Goal: Task Accomplishment & Management: Use online tool/utility

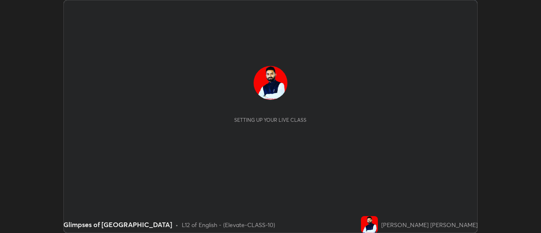
scroll to position [233, 541]
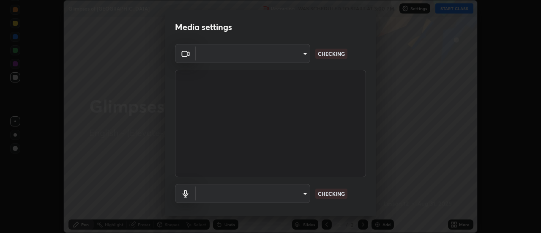
click at [287, 61] on body "Erase all Glimpses of India Recording WAS SCHEDULED TO START AT 3:00 PM Setting…" at bounding box center [270, 116] width 541 height 233
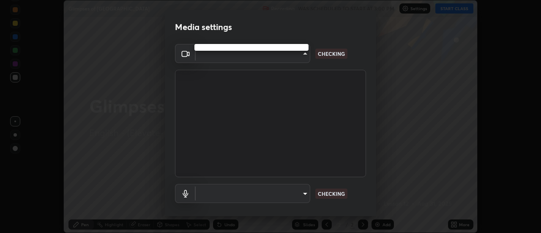
click at [284, 58] on div at bounding box center [270, 116] width 541 height 233
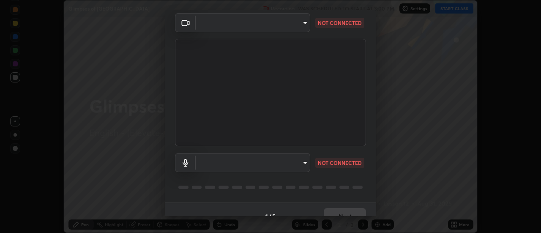
scroll to position [37, 0]
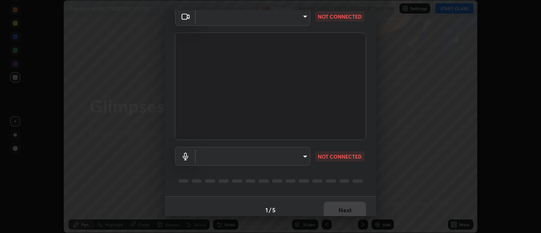
type input "abd1dd8f698bdb7170c938d45ed7c5a449073cf79ef4f8923fa8d1de0ad96843"
type input "a8a5a171c24800b48f3f78118fe5f2b2d48ca2aa2d62c989cd4de23f99d06a7d"
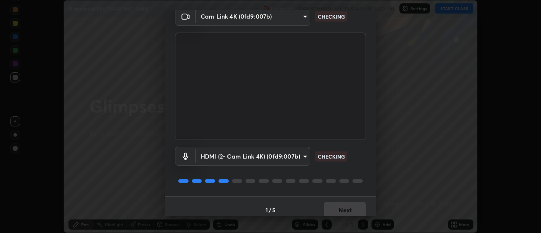
scroll to position [44, 0]
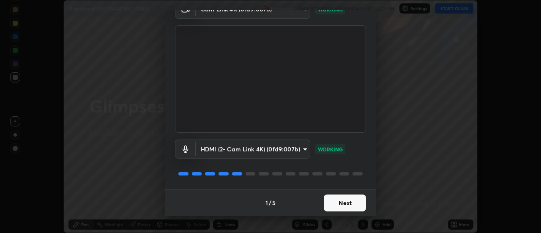
click at [341, 202] on button "Next" at bounding box center [345, 202] width 42 height 17
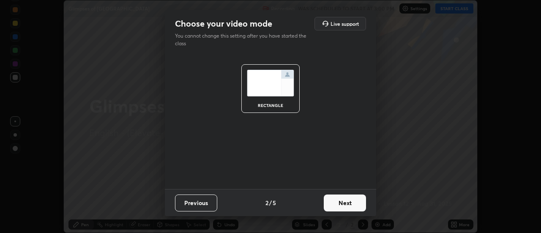
scroll to position [0, 0]
click at [348, 203] on button "Next" at bounding box center [345, 202] width 42 height 17
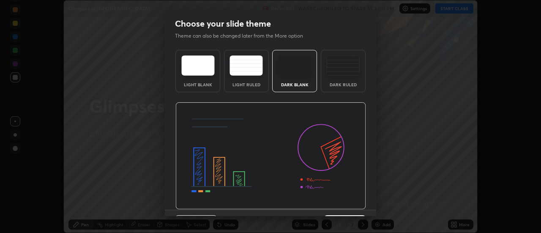
click at [353, 204] on img at bounding box center [270, 155] width 191 height 107
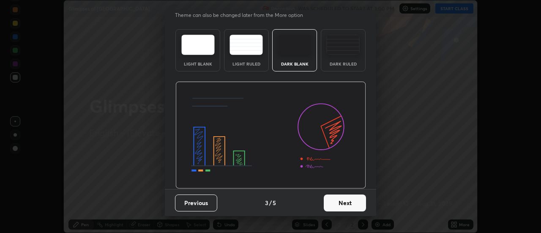
click at [347, 202] on button "Next" at bounding box center [345, 202] width 42 height 17
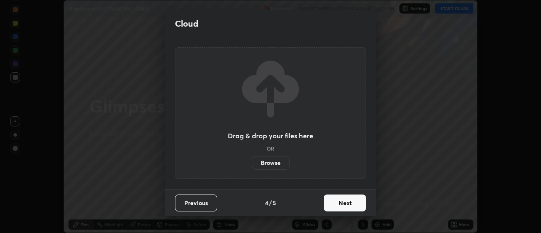
click at [363, 204] on button "Next" at bounding box center [345, 202] width 42 height 17
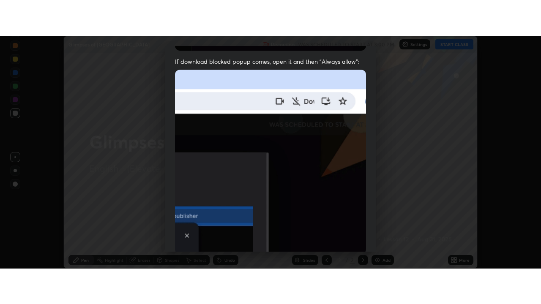
scroll to position [217, 0]
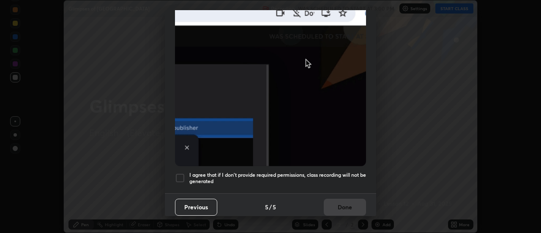
click at [182, 178] on div at bounding box center [180, 178] width 10 height 10
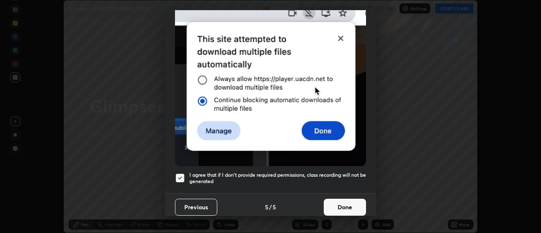
click at [331, 205] on button "Done" at bounding box center [345, 207] width 42 height 17
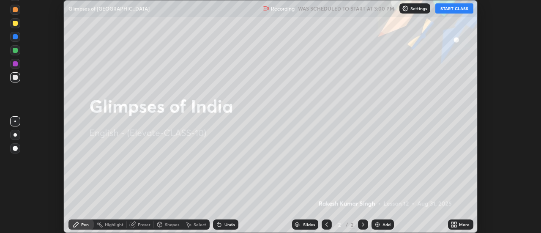
click at [448, 222] on div "More" at bounding box center [460, 224] width 25 height 10
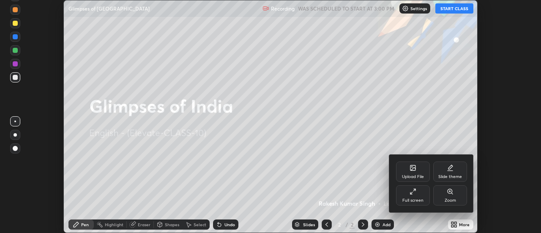
click at [413, 197] on div "Full screen" at bounding box center [413, 195] width 34 height 20
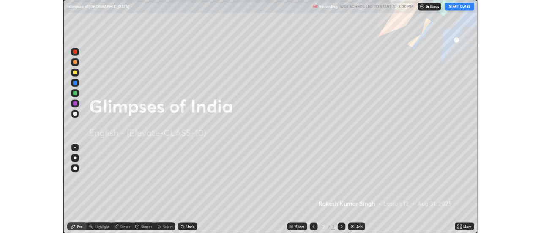
scroll to position [304, 541]
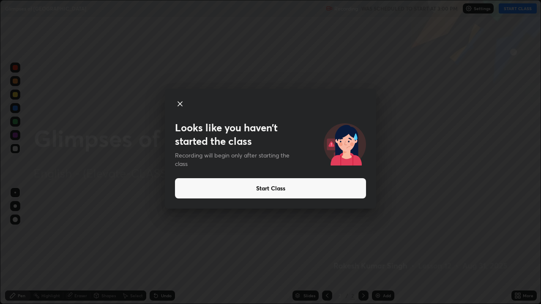
click at [272, 189] on button "Start Class" at bounding box center [270, 188] width 191 height 20
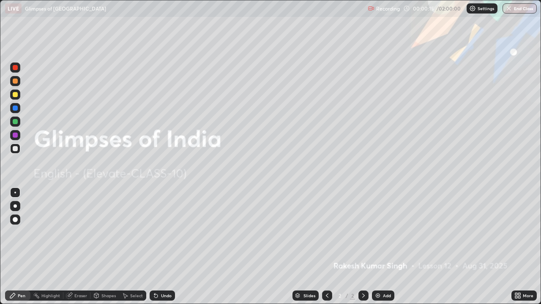
click at [523, 233] on div "More" at bounding box center [524, 296] width 25 height 10
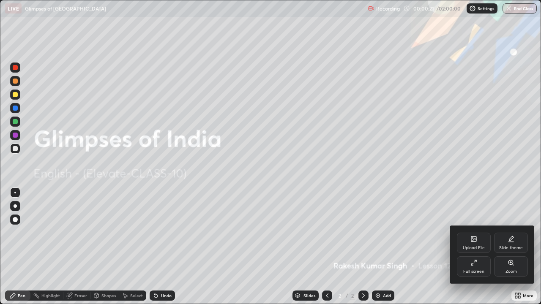
click at [477, 233] on icon at bounding box center [474, 263] width 7 height 7
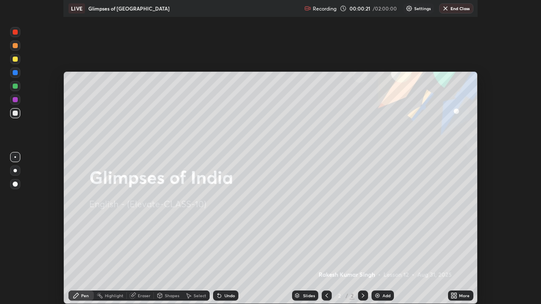
scroll to position [42041, 41733]
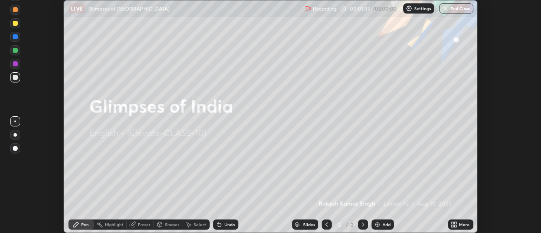
click at [464, 228] on div "More" at bounding box center [460, 224] width 25 height 10
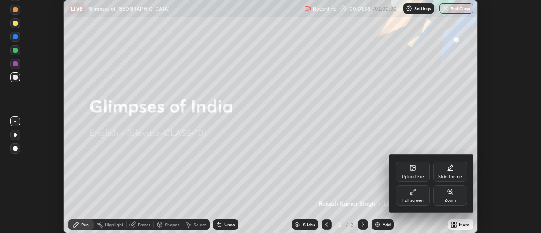
click at [409, 170] on div "Upload File" at bounding box center [413, 171] width 34 height 20
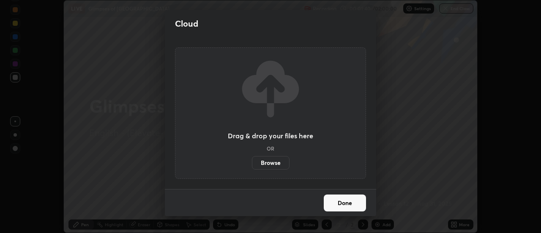
click at [279, 162] on label "Browse" at bounding box center [271, 163] width 38 height 14
click at [252, 162] on input "Browse" at bounding box center [252, 163] width 0 height 14
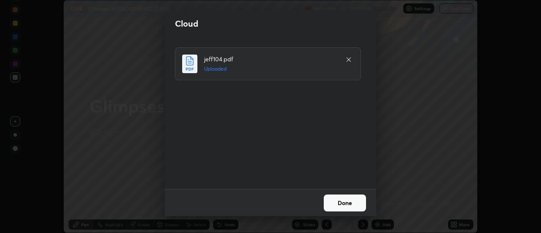
click at [343, 204] on button "Done" at bounding box center [345, 202] width 42 height 17
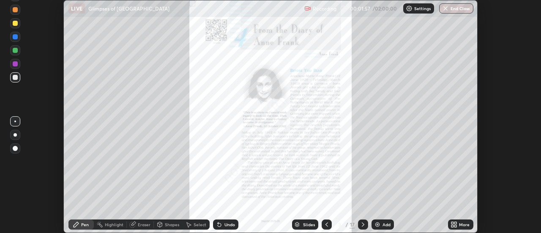
click at [465, 229] on div "More" at bounding box center [460, 224] width 25 height 10
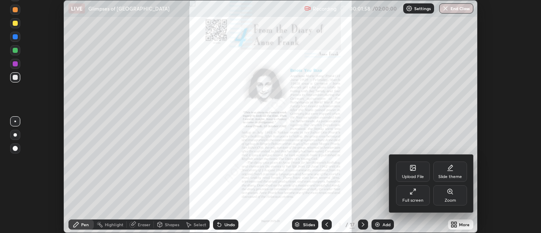
click at [418, 198] on div "Full screen" at bounding box center [412, 200] width 21 height 4
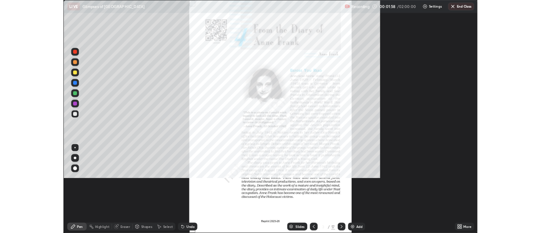
scroll to position [304, 541]
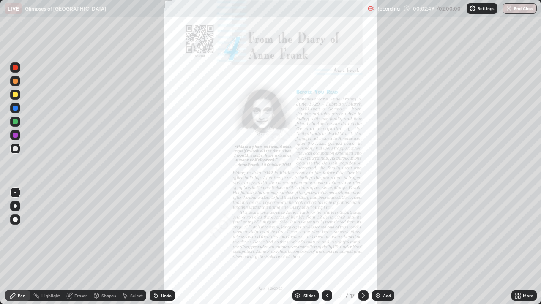
click at [521, 233] on icon at bounding box center [517, 296] width 7 height 7
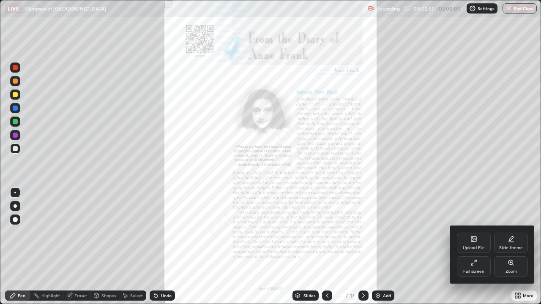
click at [510, 233] on div "Zoom" at bounding box center [511, 267] width 34 height 20
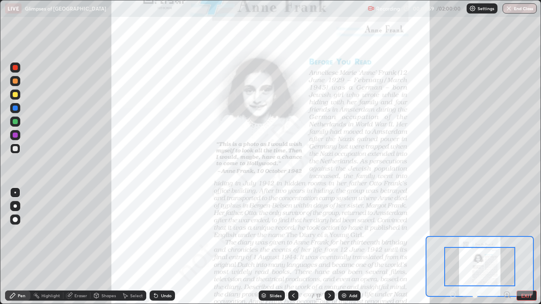
click at [506, 233] on icon at bounding box center [507, 295] width 8 height 8
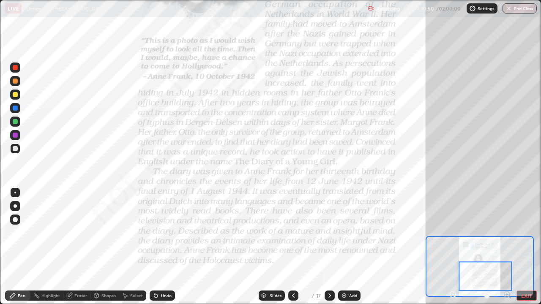
click at [328, 233] on icon at bounding box center [329, 296] width 7 height 7
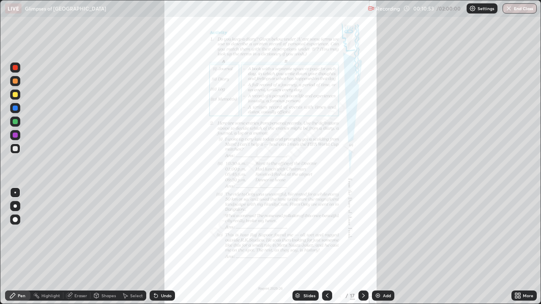
click at [362, 233] on icon at bounding box center [363, 296] width 7 height 7
click at [361, 233] on icon at bounding box center [363, 296] width 7 height 7
click at [362, 233] on icon at bounding box center [363, 296] width 7 height 7
click at [324, 233] on icon at bounding box center [327, 296] width 7 height 7
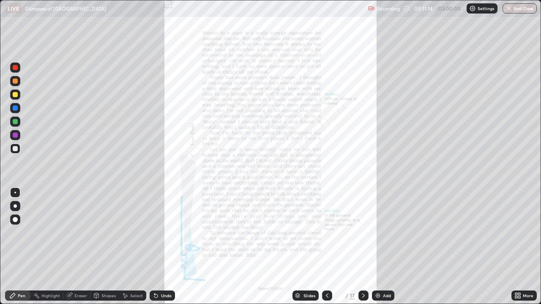
click at [326, 233] on div at bounding box center [327, 296] width 10 height 10
click at [324, 233] on icon at bounding box center [327, 296] width 7 height 7
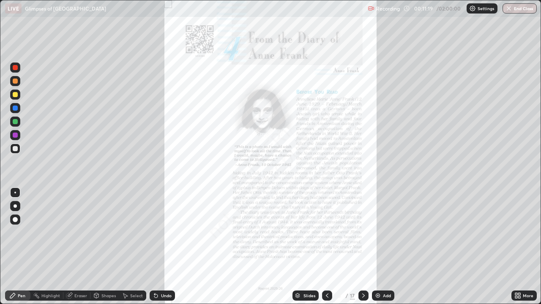
click at [363, 233] on icon at bounding box center [363, 296] width 7 height 7
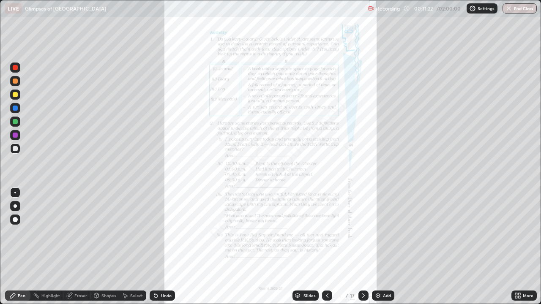
click at [362, 233] on icon at bounding box center [363, 296] width 7 height 7
click at [363, 233] on icon at bounding box center [363, 296] width 3 height 4
click at [363, 233] on icon at bounding box center [363, 296] width 7 height 7
click at [362, 233] on icon at bounding box center [363, 296] width 7 height 7
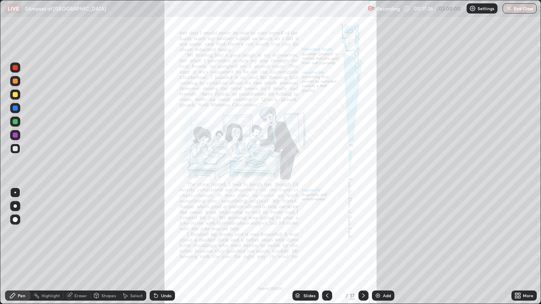
click at [358, 233] on div at bounding box center [363, 296] width 10 height 10
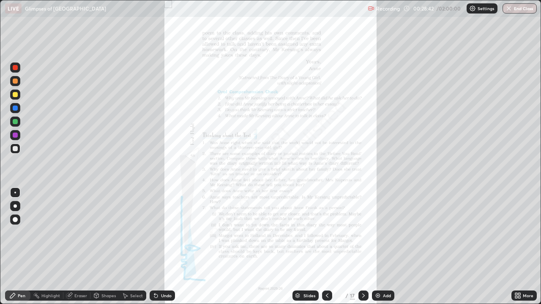
click at [363, 233] on icon at bounding box center [363, 296] width 7 height 7
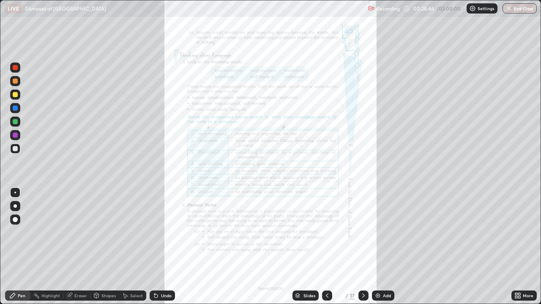
click at [364, 233] on icon at bounding box center [363, 296] width 7 height 7
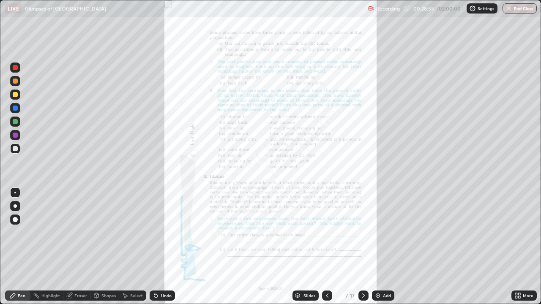
click at [325, 233] on icon at bounding box center [327, 296] width 7 height 7
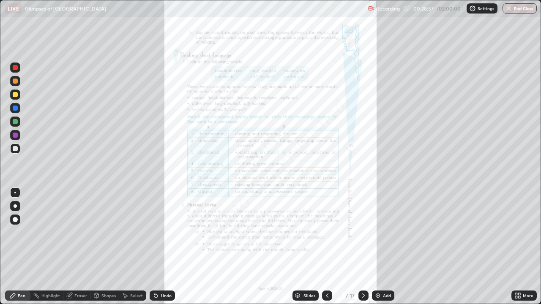
click at [325, 233] on icon at bounding box center [327, 296] width 7 height 7
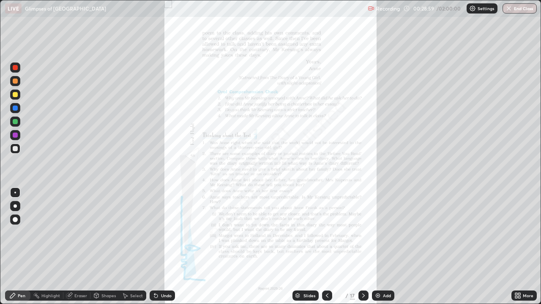
click at [362, 233] on icon at bounding box center [363, 296] width 7 height 7
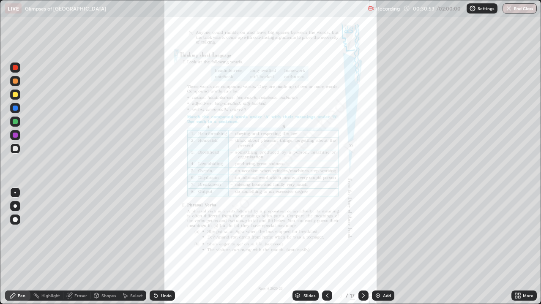
click at [362, 233] on icon at bounding box center [363, 296] width 3 height 4
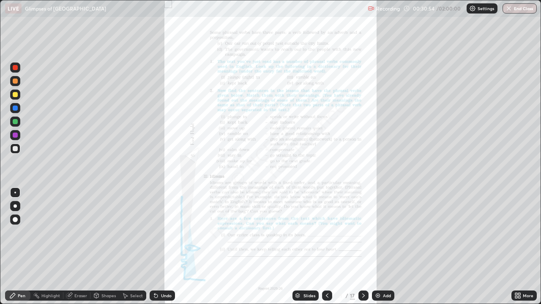
click at [378, 233] on img at bounding box center [378, 296] width 7 height 7
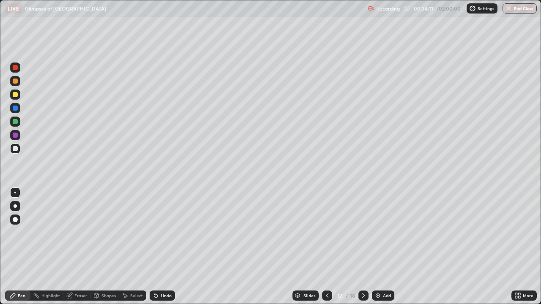
click at [16, 222] on div at bounding box center [15, 219] width 5 height 5
click at [379, 233] on img at bounding box center [378, 296] width 7 height 7
click at [526, 233] on div "More" at bounding box center [524, 296] width 25 height 10
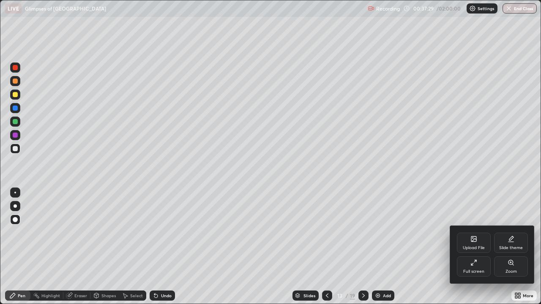
click at [325, 233] on div at bounding box center [270, 152] width 541 height 304
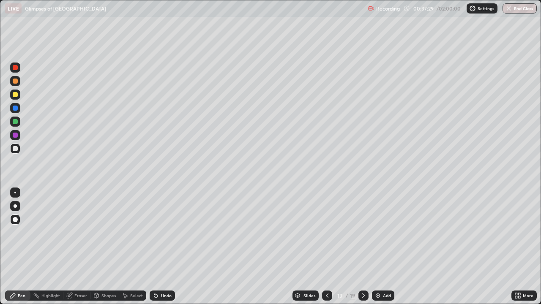
click at [327, 233] on icon at bounding box center [327, 296] width 7 height 7
click at [328, 233] on icon at bounding box center [327, 296] width 7 height 7
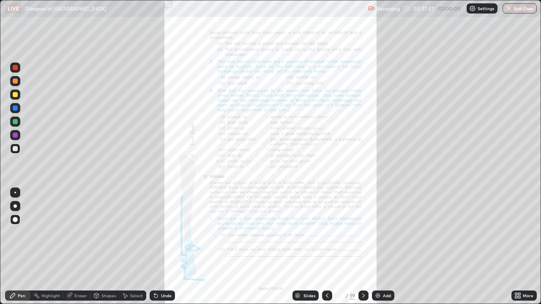
click at [326, 233] on icon at bounding box center [327, 296] width 7 height 7
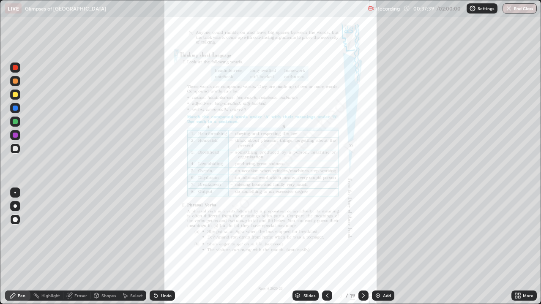
click at [365, 233] on icon at bounding box center [363, 296] width 7 height 7
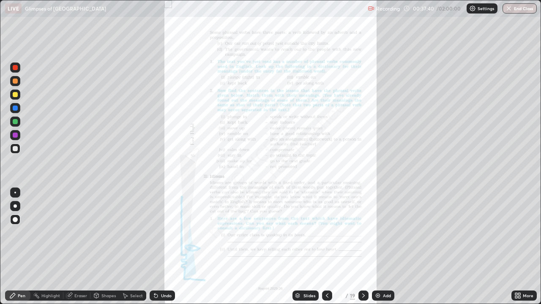
click at [361, 233] on icon at bounding box center [363, 296] width 7 height 7
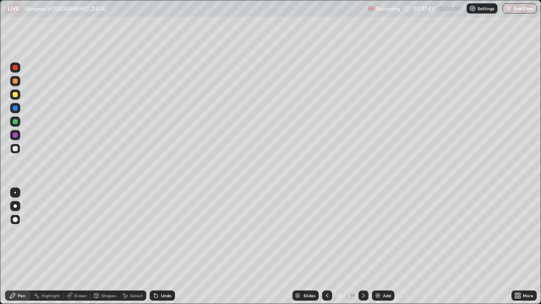
click at [328, 233] on icon at bounding box center [327, 296] width 7 height 7
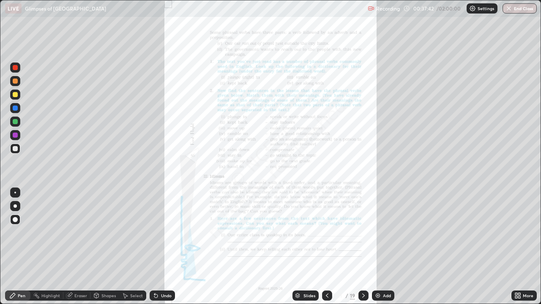
click at [327, 233] on icon at bounding box center [327, 296] width 7 height 7
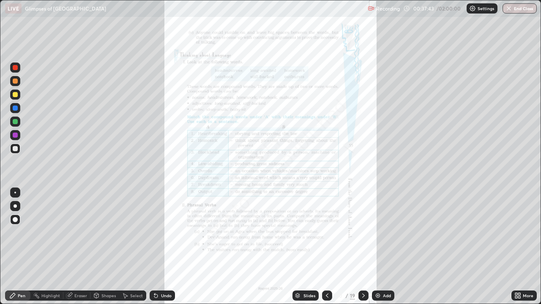
click at [327, 233] on icon at bounding box center [327, 296] width 7 height 7
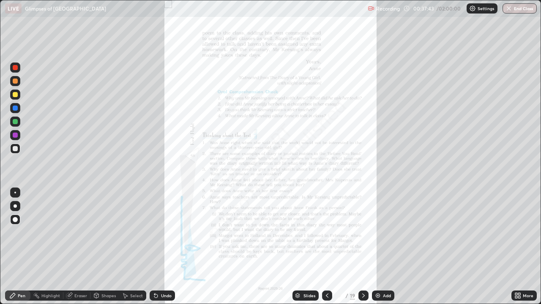
click at [328, 233] on icon at bounding box center [327, 296] width 7 height 7
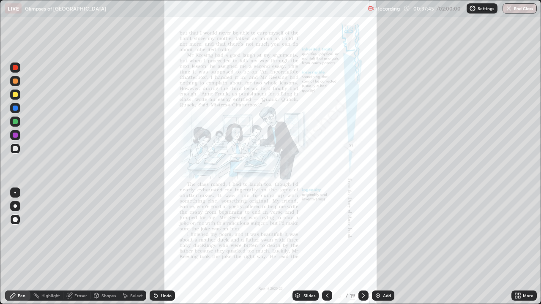
click at [362, 233] on icon at bounding box center [363, 296] width 7 height 7
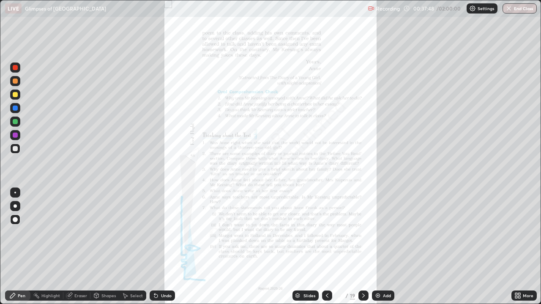
click at [526, 233] on div "More" at bounding box center [528, 296] width 11 height 4
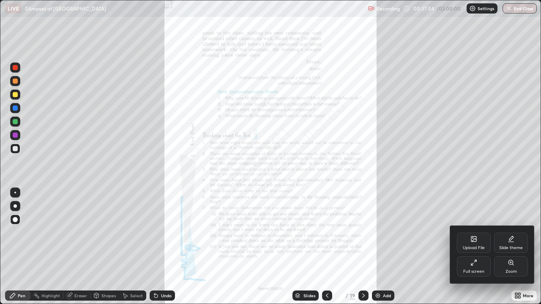
click at [399, 233] on div at bounding box center [270, 152] width 541 height 304
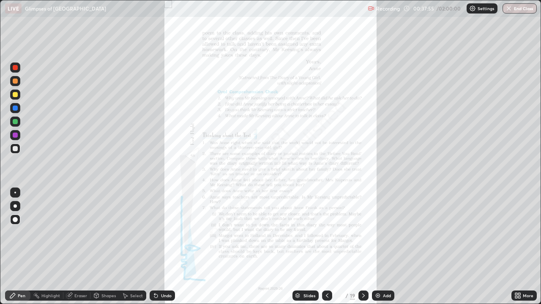
click at [363, 233] on icon at bounding box center [363, 296] width 7 height 7
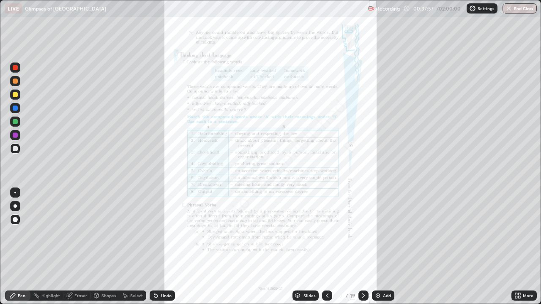
click at [362, 233] on icon at bounding box center [363, 296] width 3 height 4
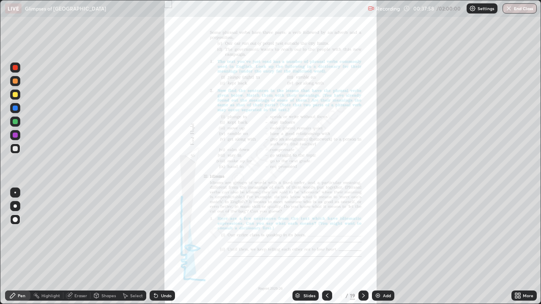
click at [363, 233] on icon at bounding box center [363, 296] width 3 height 4
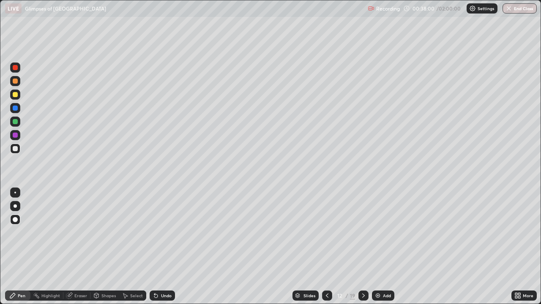
click at [363, 233] on icon at bounding box center [363, 296] width 3 height 4
click at [362, 233] on icon at bounding box center [363, 296] width 7 height 7
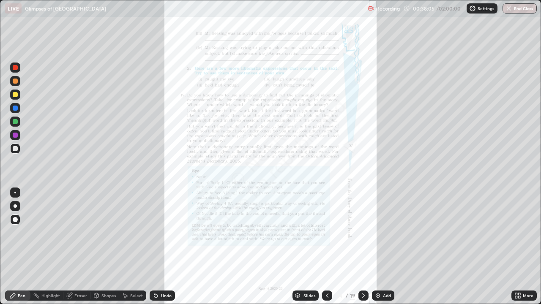
click at [364, 233] on icon at bounding box center [363, 296] width 7 height 7
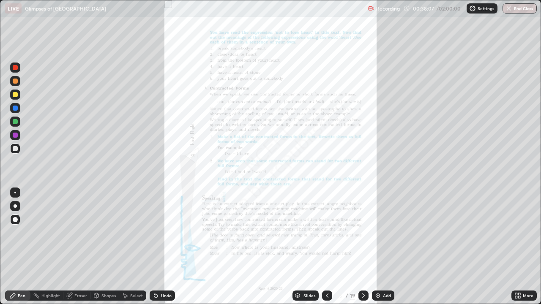
click at [361, 233] on icon at bounding box center [363, 296] width 7 height 7
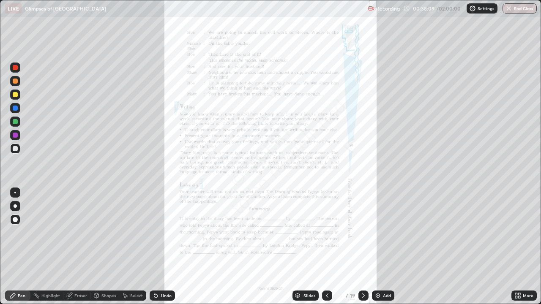
click at [363, 233] on icon at bounding box center [363, 296] width 3 height 4
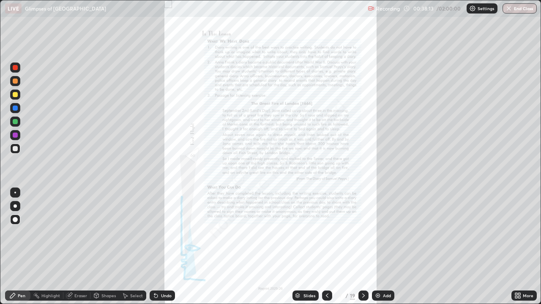
click at [363, 233] on icon at bounding box center [363, 296] width 7 height 7
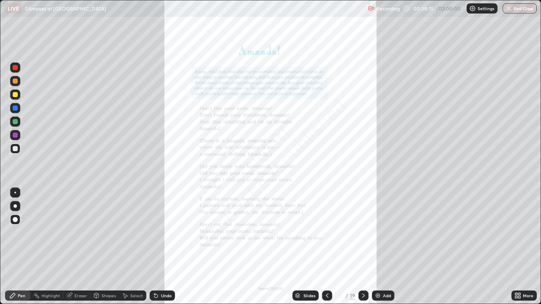
click at [362, 233] on icon at bounding box center [363, 296] width 7 height 7
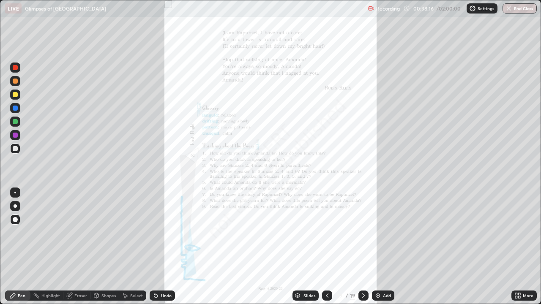
click at [325, 233] on icon at bounding box center [327, 296] width 7 height 7
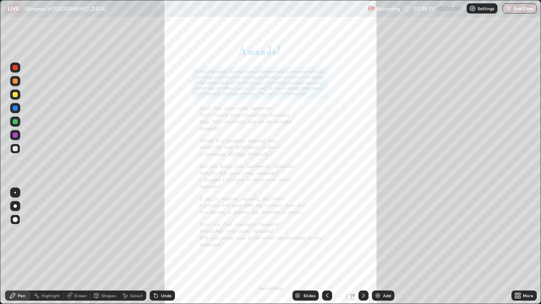
click at [521, 233] on icon at bounding box center [517, 296] width 7 height 7
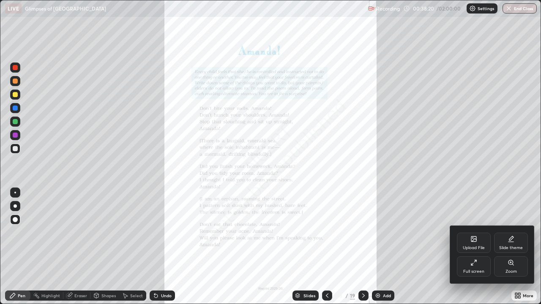
click at [514, 233] on div "Zoom" at bounding box center [511, 267] width 34 height 20
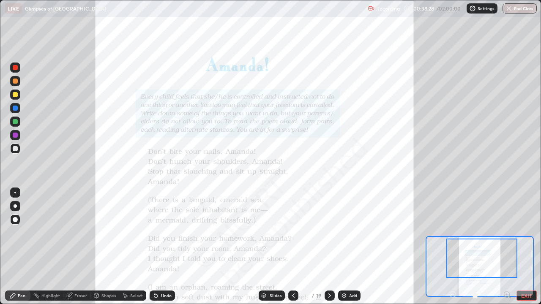
click at [508, 233] on icon at bounding box center [507, 295] width 2 height 0
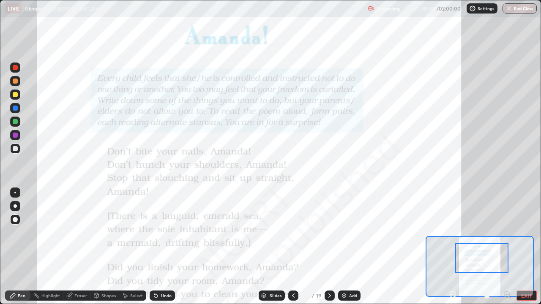
click at [506, 233] on div at bounding box center [481, 259] width 53 height 30
click at [500, 233] on div at bounding box center [481, 259] width 53 height 30
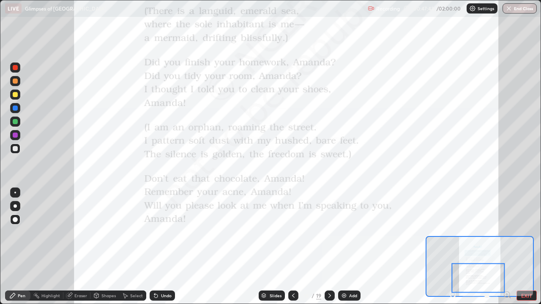
click at [329, 233] on icon at bounding box center [329, 296] width 7 height 7
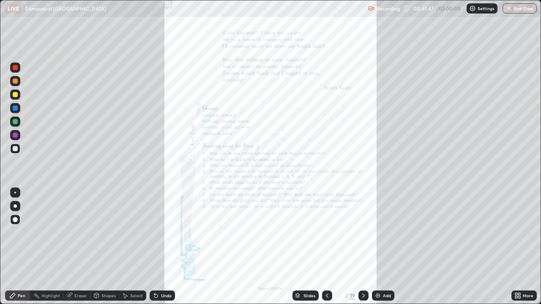
click at [522, 233] on div "More" at bounding box center [524, 296] width 25 height 10
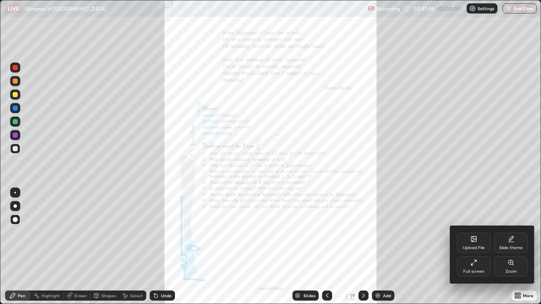
click at [517, 233] on div "Zoom" at bounding box center [511, 267] width 34 height 20
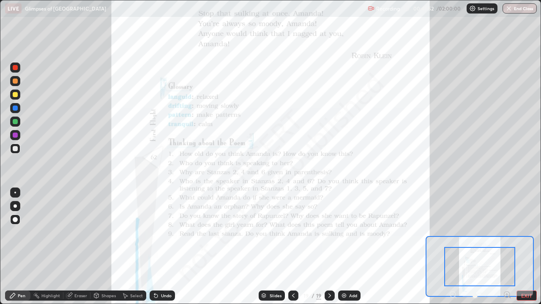
click at [506, 233] on icon at bounding box center [506, 294] width 5 height 5
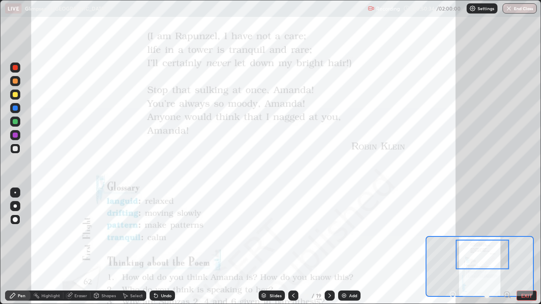
click at [293, 233] on icon at bounding box center [293, 296] width 3 height 4
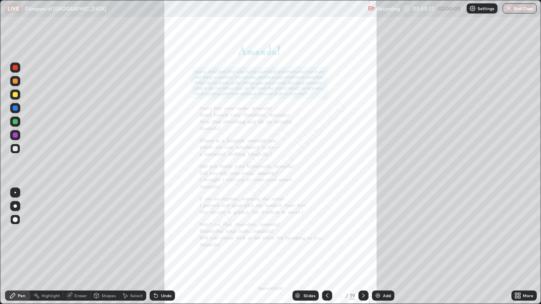
click at [523, 233] on div "More" at bounding box center [524, 296] width 25 height 10
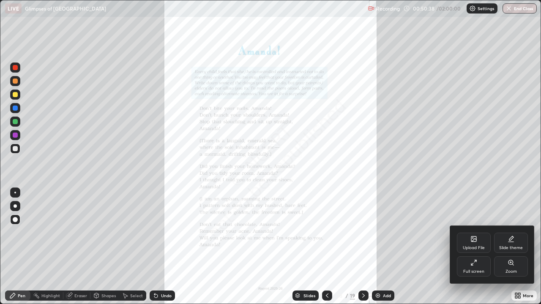
click at [511, 233] on div "Zoom" at bounding box center [511, 267] width 34 height 20
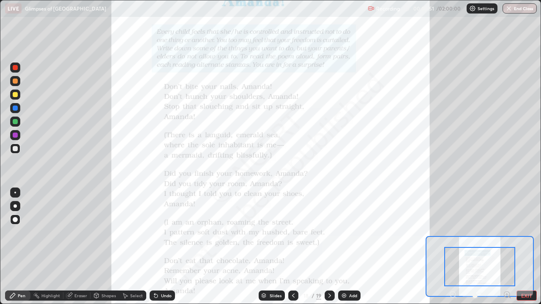
click at [16, 67] on div at bounding box center [15, 67] width 5 height 5
click at [16, 194] on div at bounding box center [15, 193] width 10 height 10
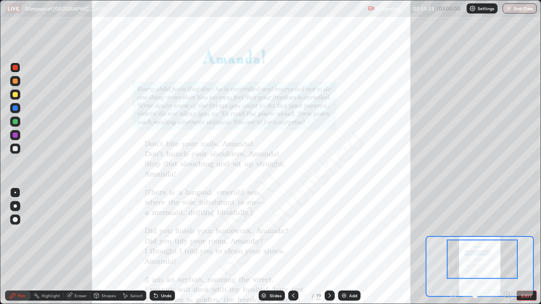
click at [525, 233] on button "EXIT" at bounding box center [527, 296] width 20 height 10
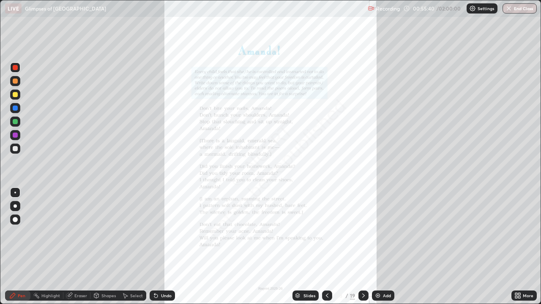
click at [523, 233] on div "More" at bounding box center [524, 296] width 25 height 10
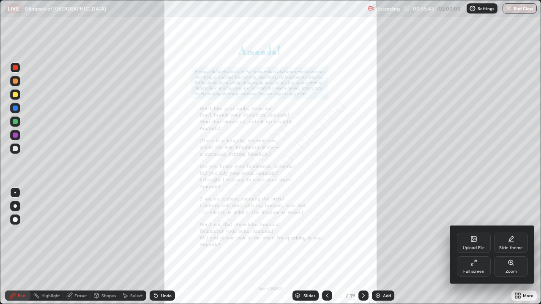
click at [435, 233] on div at bounding box center [270, 152] width 541 height 304
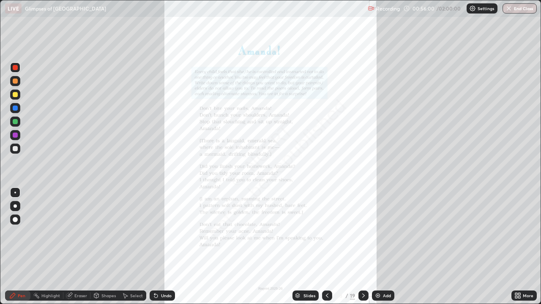
click at [519, 233] on icon at bounding box center [519, 294] width 2 height 2
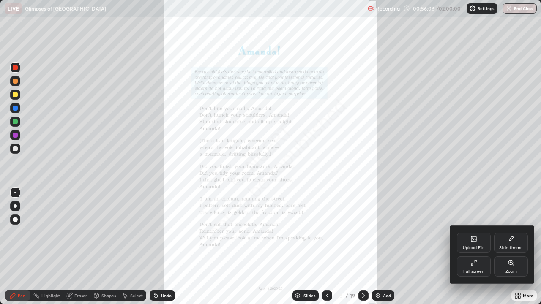
click at [506, 233] on div "Slide theme" at bounding box center [511, 248] width 24 height 4
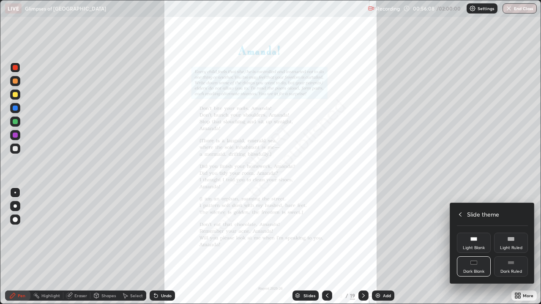
click at [461, 213] on icon at bounding box center [460, 214] width 7 height 7
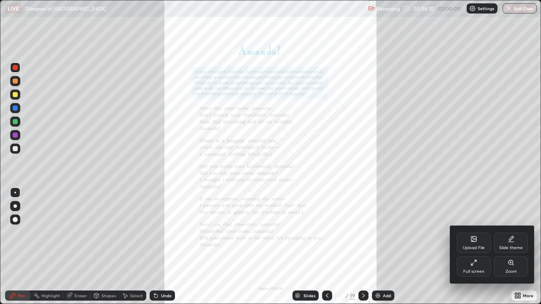
click at [475, 233] on div "Upload File" at bounding box center [474, 248] width 22 height 4
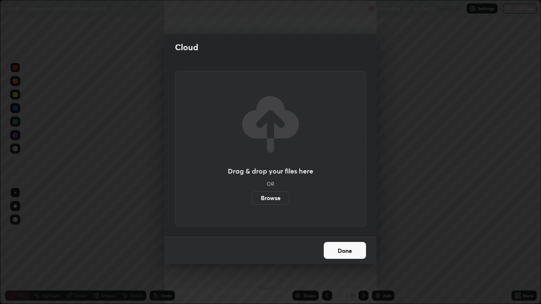
click at [156, 179] on div "Cloud Drag & drop your files here OR Browse Done" at bounding box center [270, 152] width 541 height 304
click at [350, 233] on button "Done" at bounding box center [345, 250] width 42 height 17
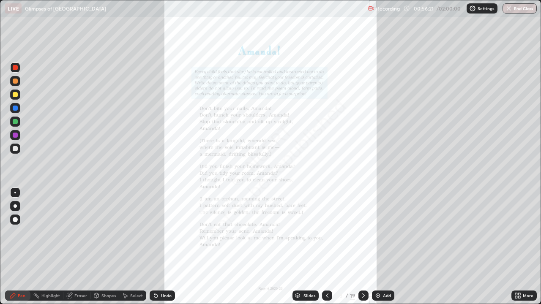
click at [520, 233] on icon at bounding box center [519, 297] width 2 height 2
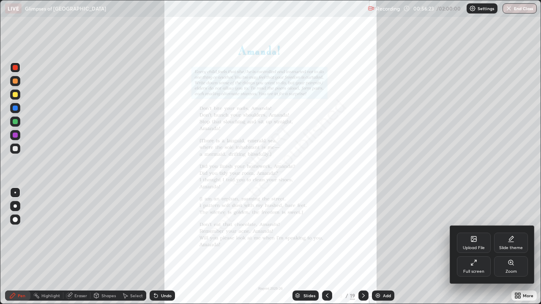
click at [479, 233] on div "Full screen" at bounding box center [474, 267] width 34 height 20
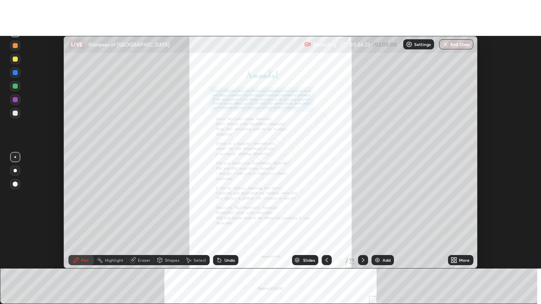
scroll to position [42041, 41733]
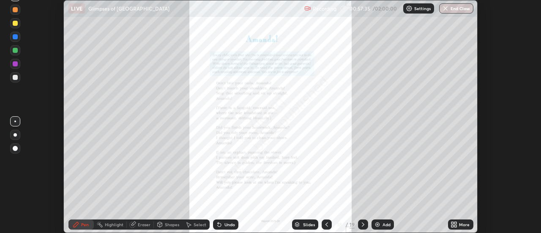
click at [463, 224] on div "More" at bounding box center [464, 224] width 11 height 4
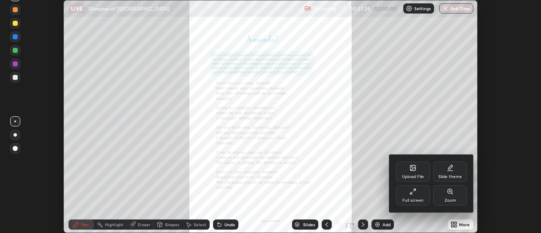
click at [420, 169] on div "Upload File" at bounding box center [413, 171] width 34 height 20
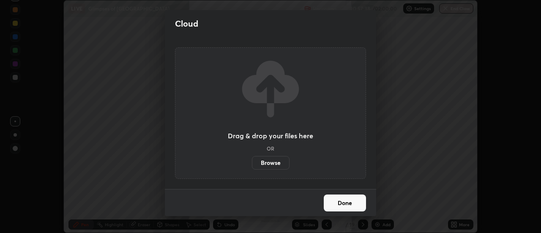
click at [275, 161] on label "Browse" at bounding box center [271, 163] width 38 height 14
click at [252, 161] on input "Browse" at bounding box center [252, 163] width 0 height 14
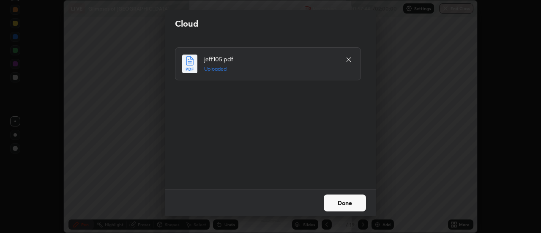
click at [353, 200] on button "Done" at bounding box center [345, 202] width 42 height 17
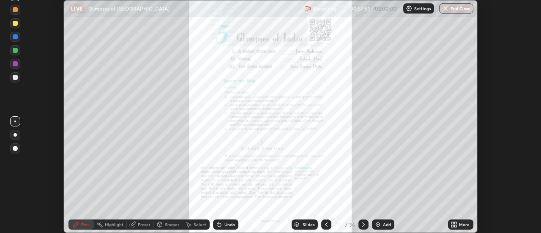
click at [465, 223] on div "More" at bounding box center [464, 224] width 11 height 4
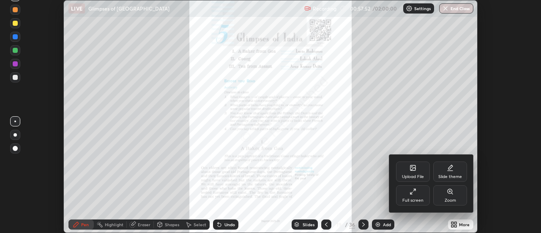
click at [420, 197] on div "Full screen" at bounding box center [413, 195] width 34 height 20
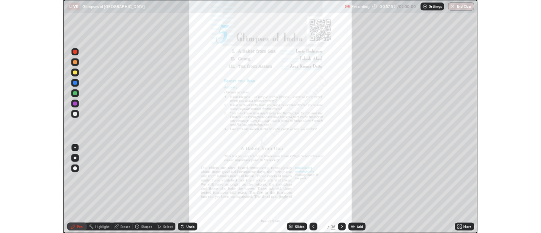
scroll to position [304, 541]
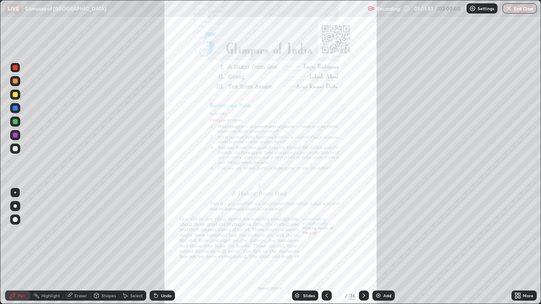
click at [366, 233] on icon at bounding box center [364, 296] width 7 height 7
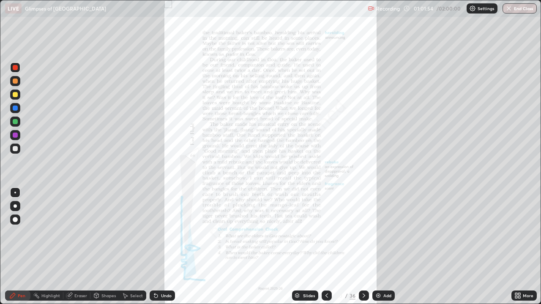
click at [525, 233] on div "More" at bounding box center [528, 296] width 11 height 4
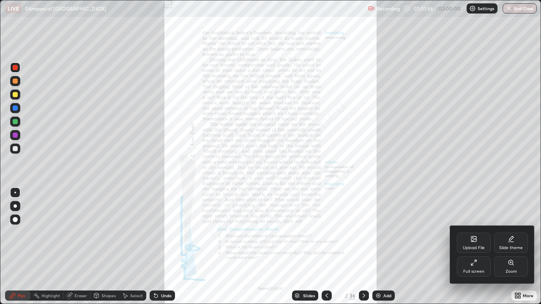
click at [512, 233] on div "Zoom" at bounding box center [511, 267] width 34 height 20
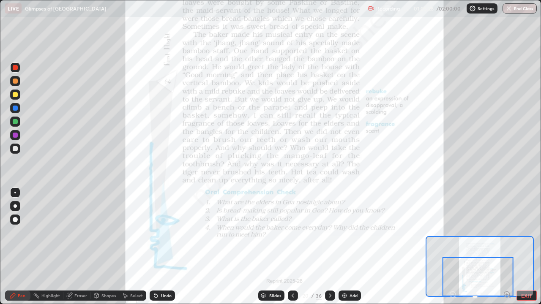
click at [329, 233] on icon at bounding box center [330, 296] width 7 height 7
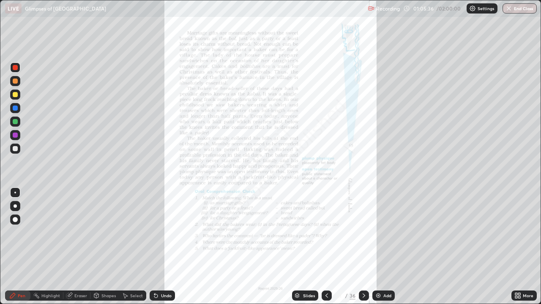
click at [526, 233] on div "More" at bounding box center [528, 296] width 11 height 4
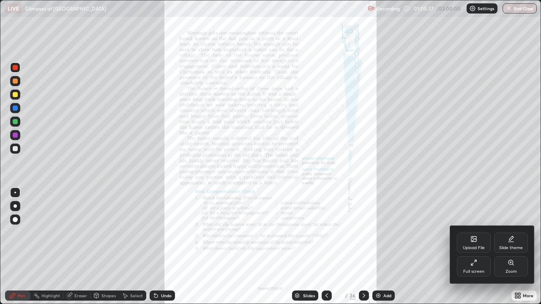
click at [509, 233] on div "Zoom" at bounding box center [511, 272] width 11 height 4
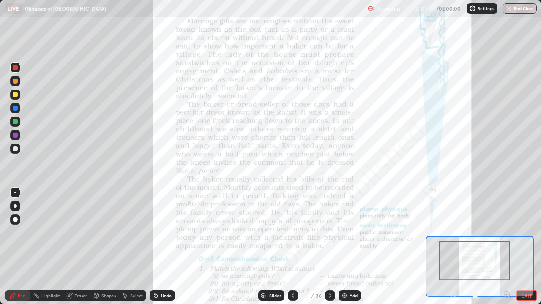
click at [331, 233] on icon at bounding box center [330, 296] width 7 height 7
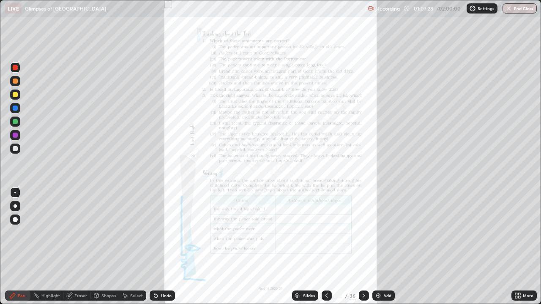
click at [327, 233] on icon at bounding box center [326, 296] width 7 height 7
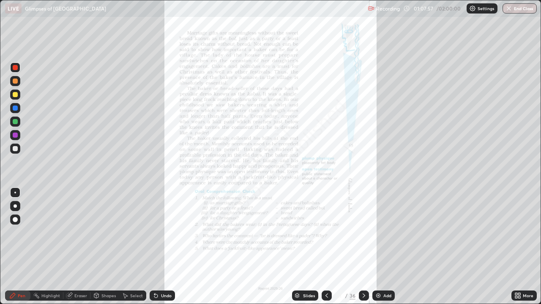
click at [520, 233] on icon at bounding box center [517, 296] width 7 height 7
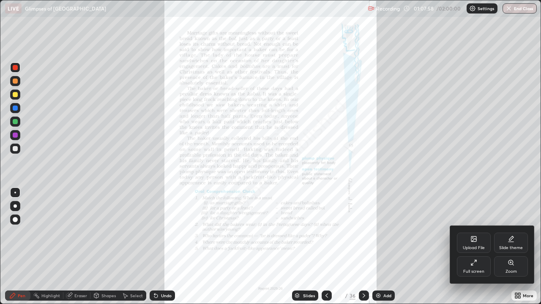
click at [510, 233] on div "Zoom" at bounding box center [511, 267] width 34 height 20
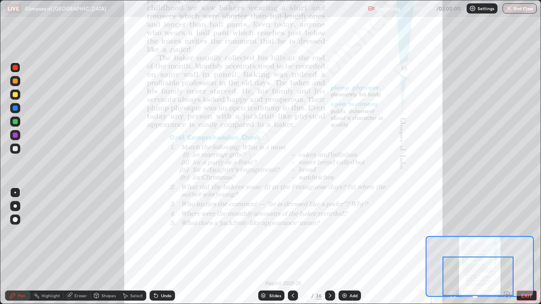
click at [332, 233] on icon at bounding box center [330, 296] width 7 height 7
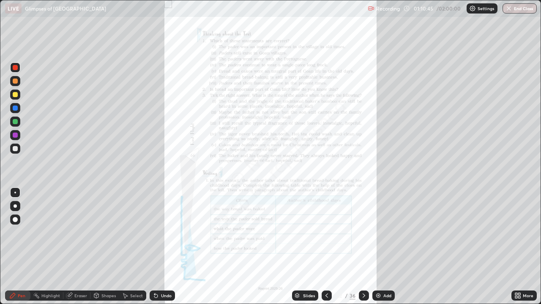
click at [363, 233] on icon at bounding box center [364, 296] width 7 height 7
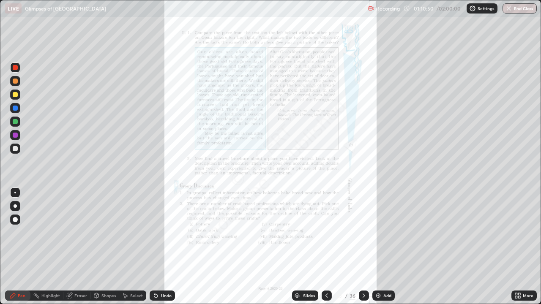
click at [328, 233] on icon at bounding box center [326, 296] width 7 height 7
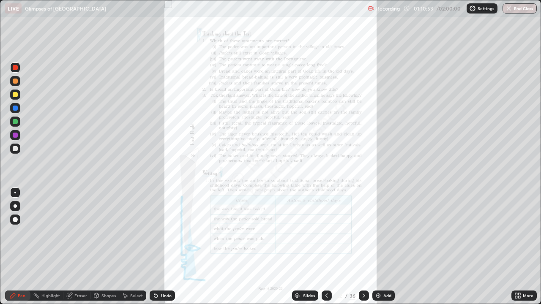
click at [325, 233] on icon at bounding box center [326, 296] width 7 height 7
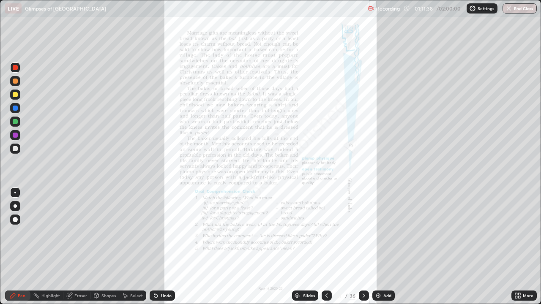
click at [364, 233] on icon at bounding box center [364, 296] width 7 height 7
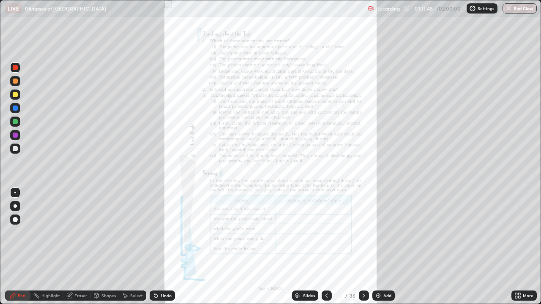
click at [362, 233] on icon at bounding box center [364, 296] width 7 height 7
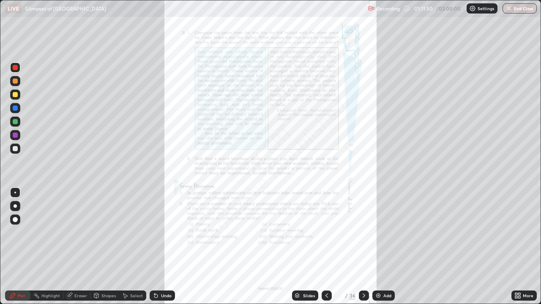
click at [363, 233] on icon at bounding box center [364, 296] width 7 height 7
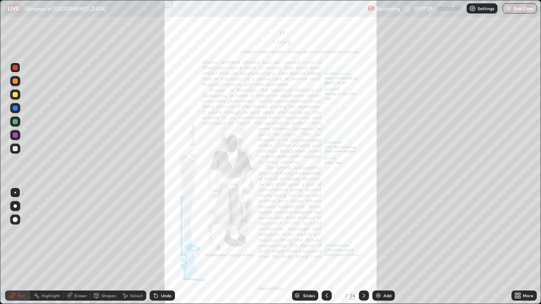
click at [364, 233] on div at bounding box center [364, 296] width 10 height 10
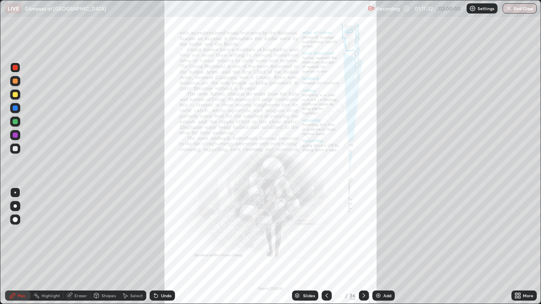
click at [326, 233] on icon at bounding box center [327, 296] width 3 height 4
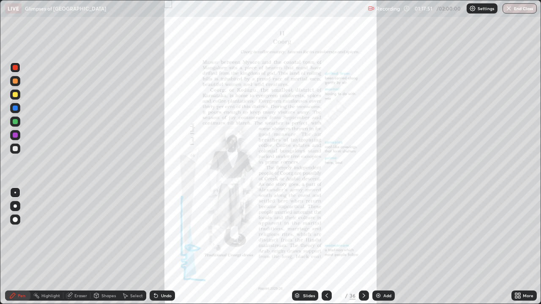
click at [364, 233] on icon at bounding box center [364, 296] width 7 height 7
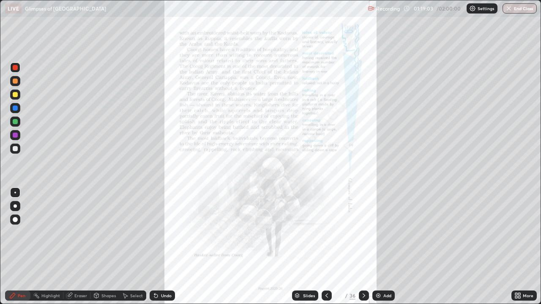
click at [362, 233] on div at bounding box center [364, 296] width 10 height 10
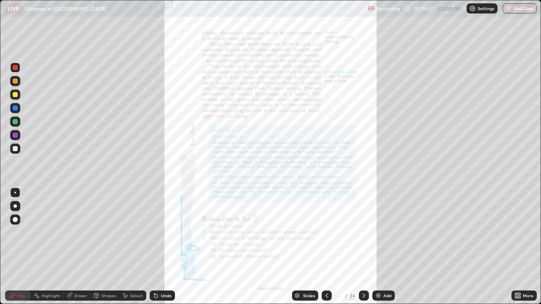
click at [523, 233] on div "More" at bounding box center [528, 296] width 11 height 4
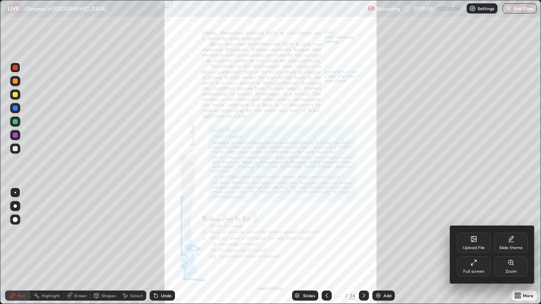
click at [510, 233] on div "Zoom" at bounding box center [511, 267] width 34 height 20
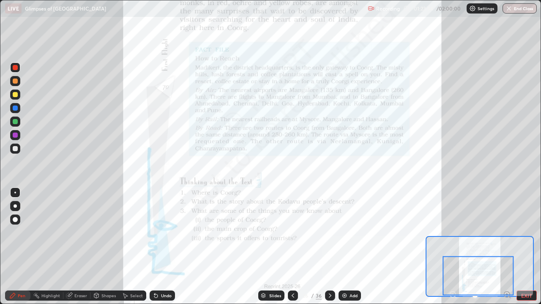
click at [329, 233] on icon at bounding box center [330, 296] width 7 height 7
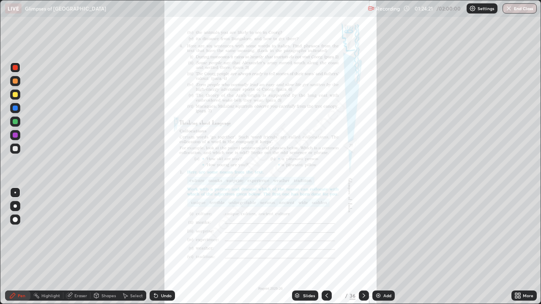
click at [364, 233] on icon at bounding box center [364, 296] width 7 height 7
click at [518, 233] on icon at bounding box center [519, 294] width 2 height 2
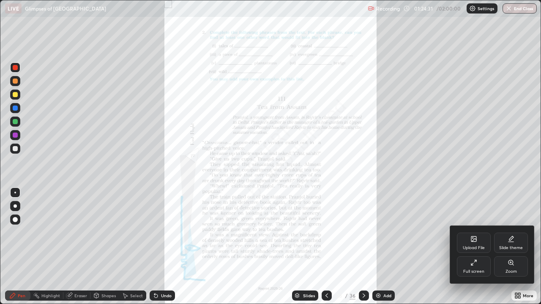
click at [509, 233] on icon at bounding box center [511, 262] width 5 height 5
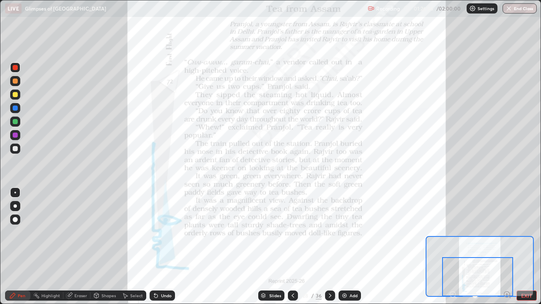
click at [329, 233] on icon at bounding box center [330, 296] width 7 height 7
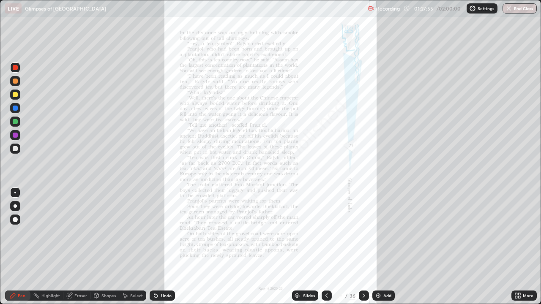
click at [363, 233] on icon at bounding box center [364, 296] width 7 height 7
click at [330, 233] on div at bounding box center [327, 296] width 10 height 10
click at [361, 233] on div at bounding box center [364, 296] width 10 height 10
click at [325, 233] on icon at bounding box center [326, 296] width 7 height 7
click at [363, 233] on icon at bounding box center [364, 296] width 3 height 4
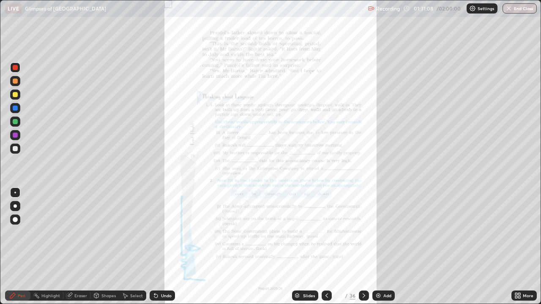
click at [364, 233] on div at bounding box center [364, 296] width 10 height 10
click at [363, 233] on icon at bounding box center [364, 296] width 7 height 7
click at [366, 233] on icon at bounding box center [364, 296] width 7 height 7
click at [324, 233] on icon at bounding box center [326, 296] width 7 height 7
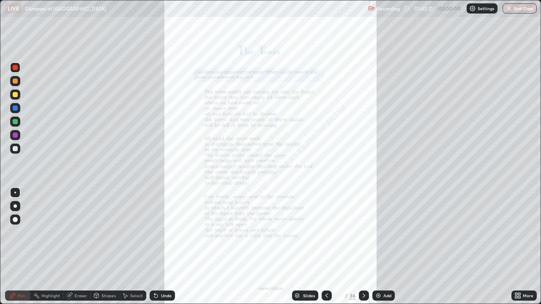
click at [523, 233] on div "More" at bounding box center [528, 296] width 11 height 4
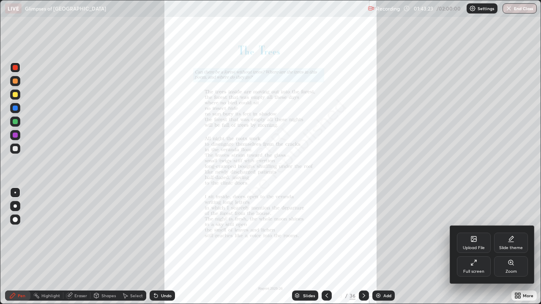
click at [515, 233] on div "Zoom" at bounding box center [511, 267] width 34 height 20
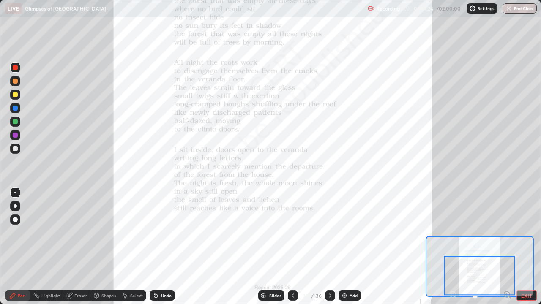
click at [331, 233] on icon at bounding box center [330, 296] width 7 height 7
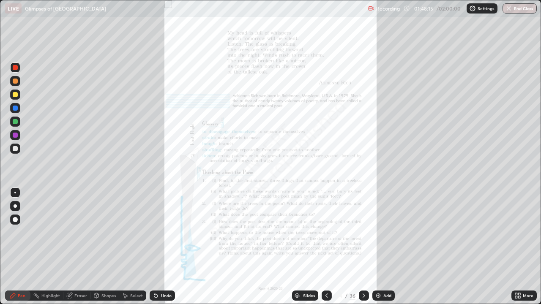
click at [375, 233] on img at bounding box center [378, 296] width 7 height 7
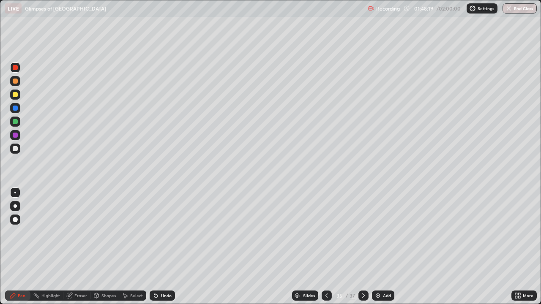
click at [16, 95] on div at bounding box center [15, 94] width 5 height 5
click at [157, 233] on icon at bounding box center [156, 296] width 7 height 7
click at [15, 219] on div at bounding box center [15, 219] width 5 height 5
click at [164, 233] on div "Undo" at bounding box center [166, 296] width 11 height 4
click at [14, 133] on div at bounding box center [15, 135] width 5 height 5
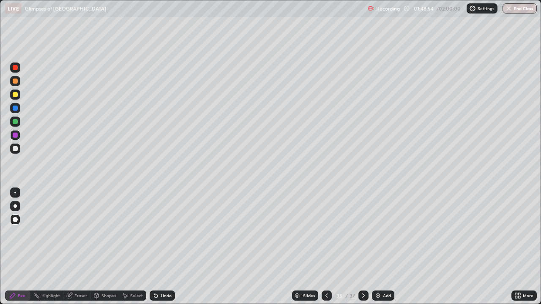
click at [18, 146] on div at bounding box center [15, 149] width 10 height 10
click at [102, 233] on div "Shapes" at bounding box center [108, 296] width 14 height 4
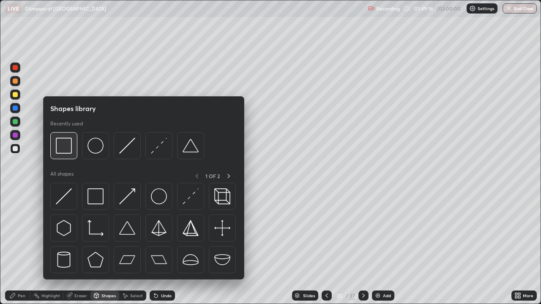
click at [67, 148] on img at bounding box center [64, 146] width 16 height 16
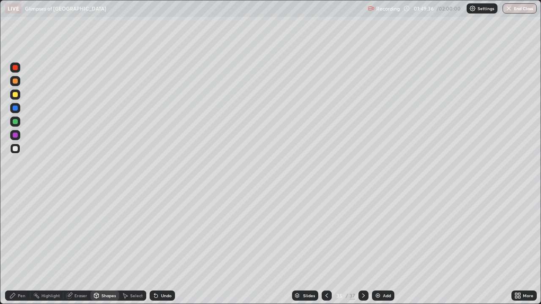
click at [22, 233] on div "Pen" at bounding box center [22, 296] width 8 height 4
click at [16, 135] on div at bounding box center [15, 135] width 5 height 5
click at [76, 233] on div "Eraser" at bounding box center [80, 296] width 13 height 4
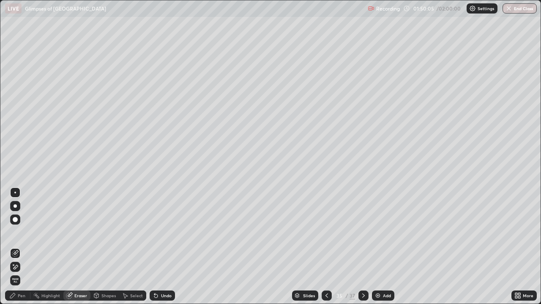
click at [106, 233] on div "Shapes" at bounding box center [108, 296] width 14 height 4
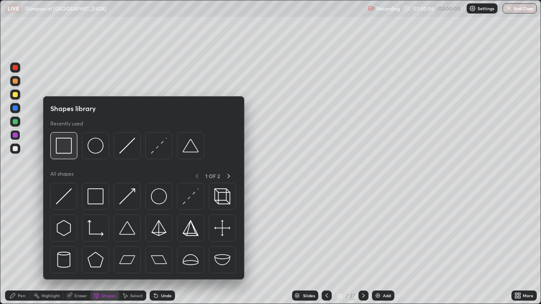
click at [68, 145] on img at bounding box center [64, 146] width 16 height 16
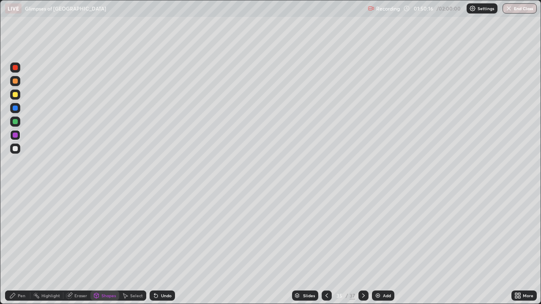
click at [22, 233] on div "Pen" at bounding box center [22, 296] width 8 height 4
click at [14, 122] on div at bounding box center [15, 121] width 5 height 5
click at [13, 95] on div at bounding box center [15, 94] width 5 height 5
click at [362, 233] on icon at bounding box center [363, 296] width 7 height 7
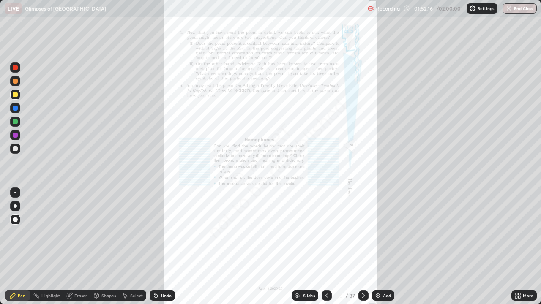
click at [326, 233] on icon at bounding box center [326, 296] width 7 height 7
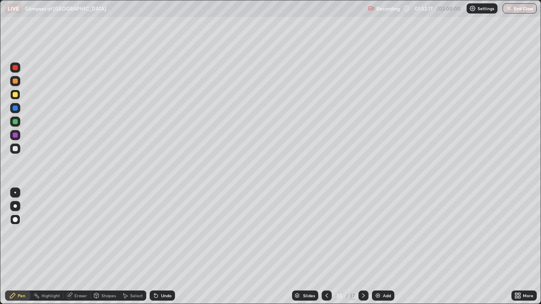
click at [383, 233] on div "Add" at bounding box center [387, 296] width 8 height 4
click at [16, 67] on div at bounding box center [15, 67] width 5 height 5
click at [15, 107] on div at bounding box center [15, 108] width 5 height 5
click at [17, 93] on div at bounding box center [15, 94] width 5 height 5
click at [521, 8] on button "End Class" at bounding box center [519, 8] width 33 height 10
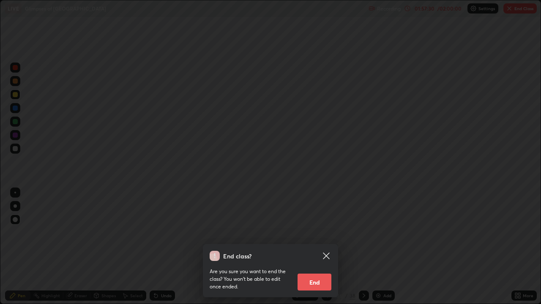
click at [314, 233] on button "End" at bounding box center [315, 282] width 34 height 17
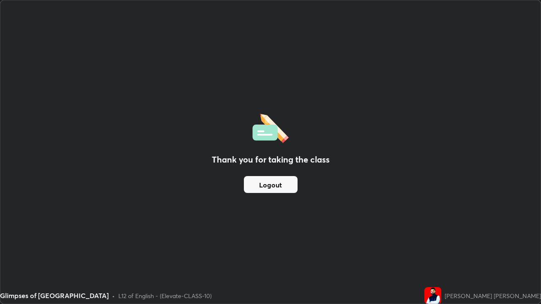
click at [270, 183] on button "Logout" at bounding box center [271, 184] width 54 height 17
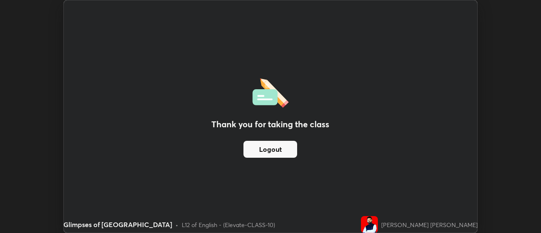
scroll to position [42041, 41733]
